Goal: Download file/media

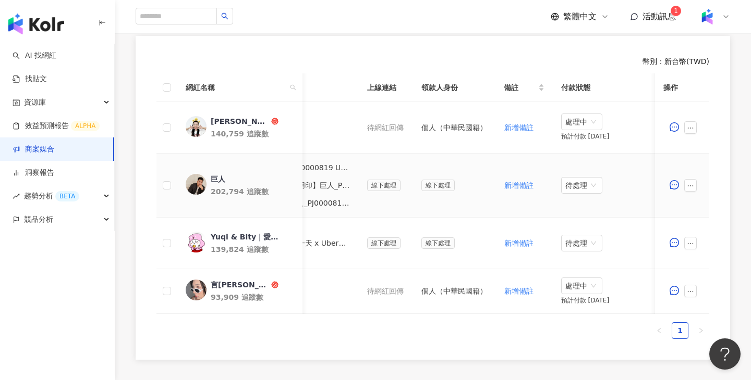
scroll to position [0, 444]
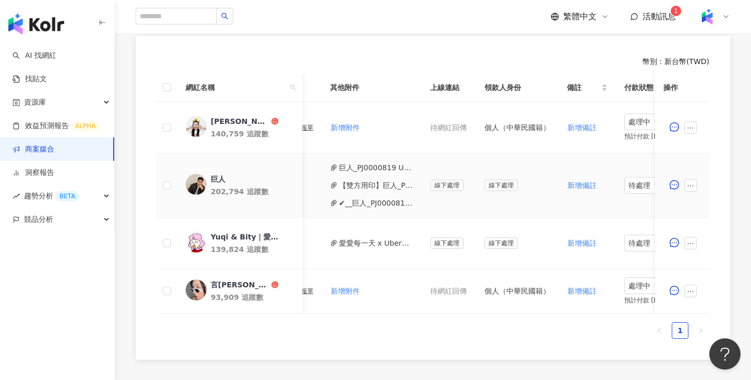
click at [388, 166] on button "巨人_PJ0000819 UE_uber eats_IGX巨人.pdf" at bounding box center [376, 167] width 75 height 11
click at [389, 183] on button "【雙方用印】巨人_PJ0000819 Uber Eats_Co-Marketing_餐廳買一送一活動_KOL合作.pdf" at bounding box center [376, 185] width 75 height 11
click at [399, 200] on button "✔__巨人_PJ0000819_Uber_Eats_Co-Marketing_餐廳買一送一活動_活動確認單__UBER_EATS_IG_FB_Reels_兩則…" at bounding box center [376, 203] width 75 height 11
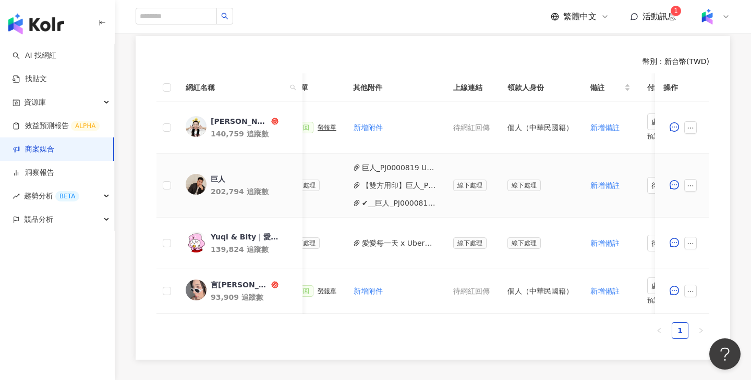
scroll to position [0, 507]
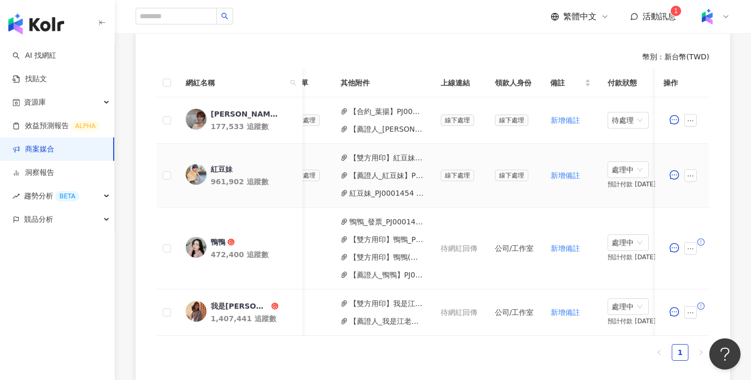
scroll to position [0, 460]
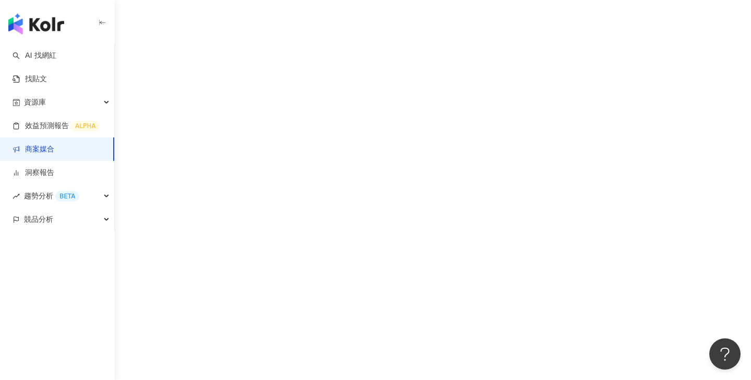
click at [550, 56] on div "AI 找網紅 找貼文 資源庫 效益預測報告 ALPHA 商案媒合 洞察報告 趨勢分析 BETA 競品分析" at bounding box center [375, 190] width 751 height 380
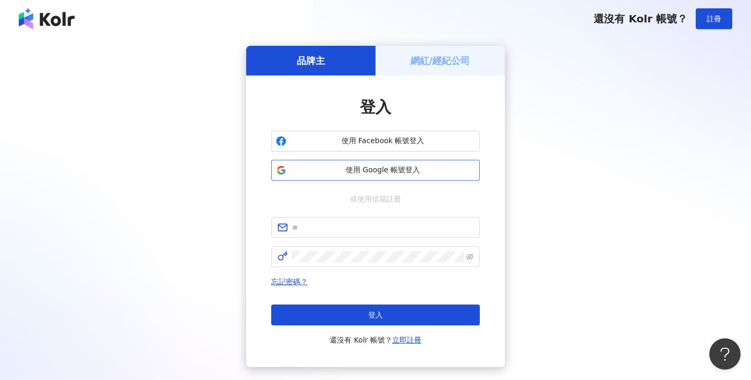
click at [376, 172] on span "使用 Google 帳號登入" at bounding box center [382, 170] width 185 height 10
click at [428, 176] on button "使用 Google 帳號登入" at bounding box center [375, 170] width 208 height 21
